Goal: Task Accomplishment & Management: Manage account settings

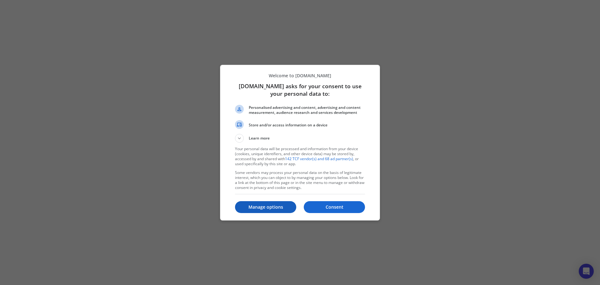
click at [275, 205] on p "Manage options" at bounding box center [265, 207] width 61 height 6
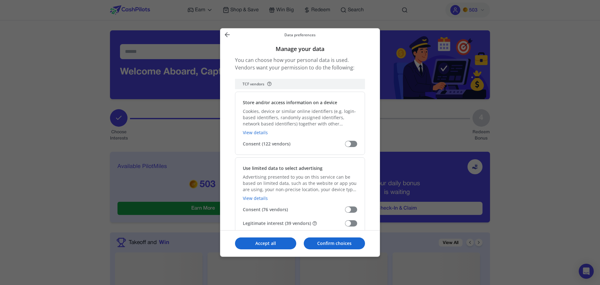
click at [351, 226] on span "Manage your data" at bounding box center [351, 223] width 12 height 6
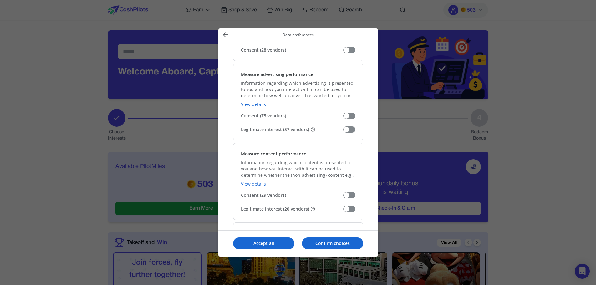
scroll to position [406, 0]
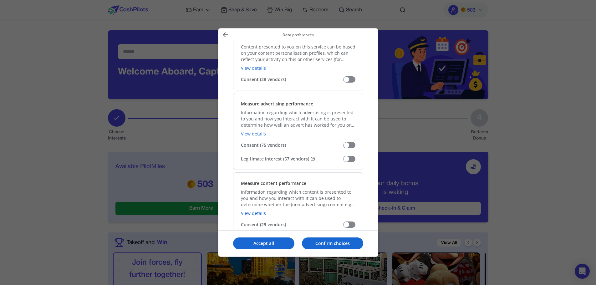
click at [344, 159] on span "Manage your data" at bounding box center [349, 159] width 12 height 6
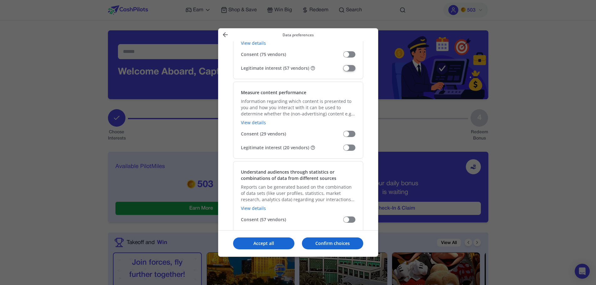
scroll to position [500, 0]
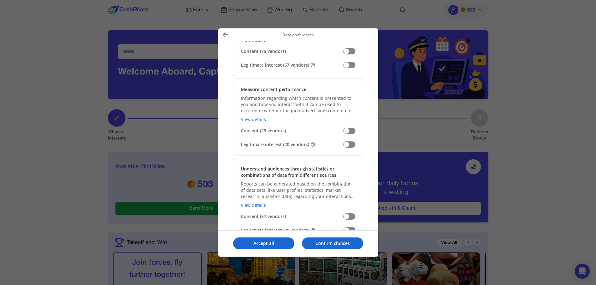
click at [348, 142] on span "Manage your data" at bounding box center [349, 144] width 12 height 6
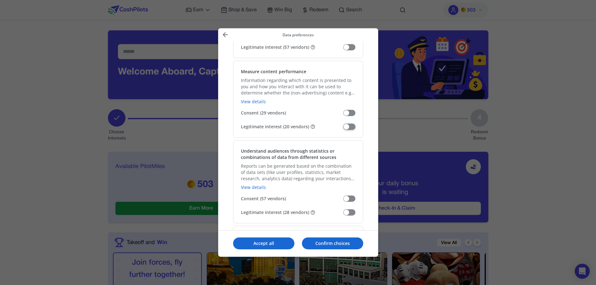
scroll to position [563, 0]
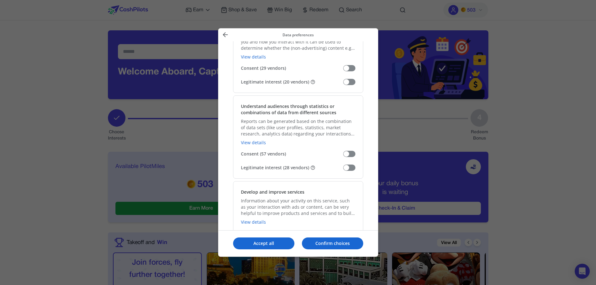
click at [349, 166] on span "Manage your data" at bounding box center [349, 167] width 12 height 6
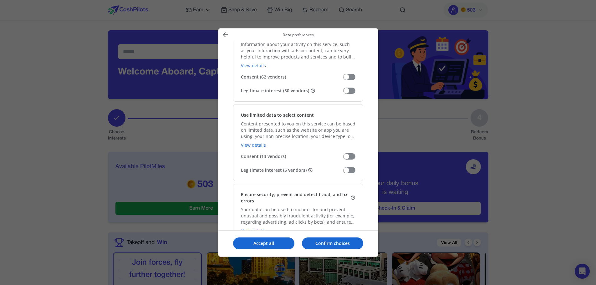
click at [344, 88] on span "Manage your data" at bounding box center [349, 91] width 12 height 6
click at [349, 166] on div "Use limited data to select content Content presented to you on this service can…" at bounding box center [298, 142] width 130 height 77
click at [350, 173] on span "Manage your data" at bounding box center [349, 170] width 12 height 6
click at [310, 245] on p "Confirm choices" at bounding box center [332, 243] width 61 height 6
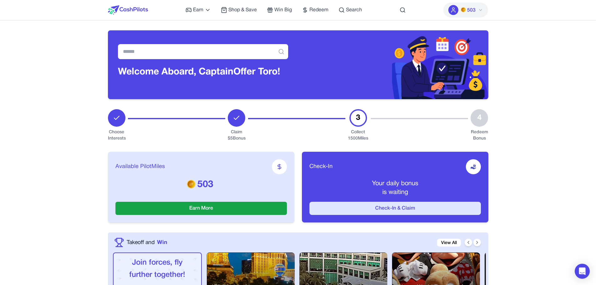
click at [445, 202] on button "Check-In & Claim" at bounding box center [394, 208] width 171 height 13
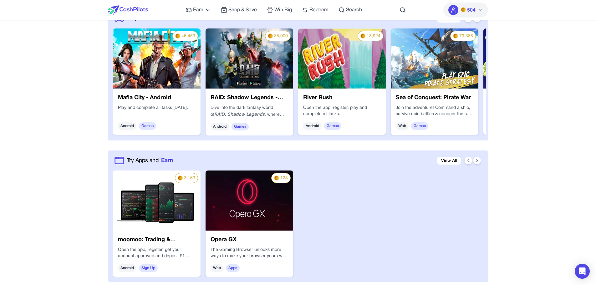
scroll to position [344, 0]
